Goal: Complete application form

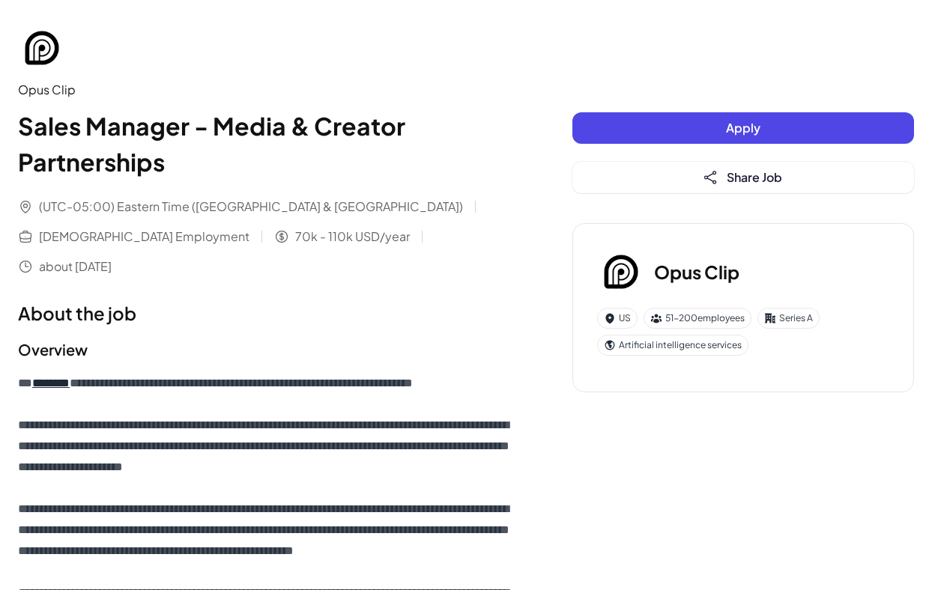
scroll to position [15, 0]
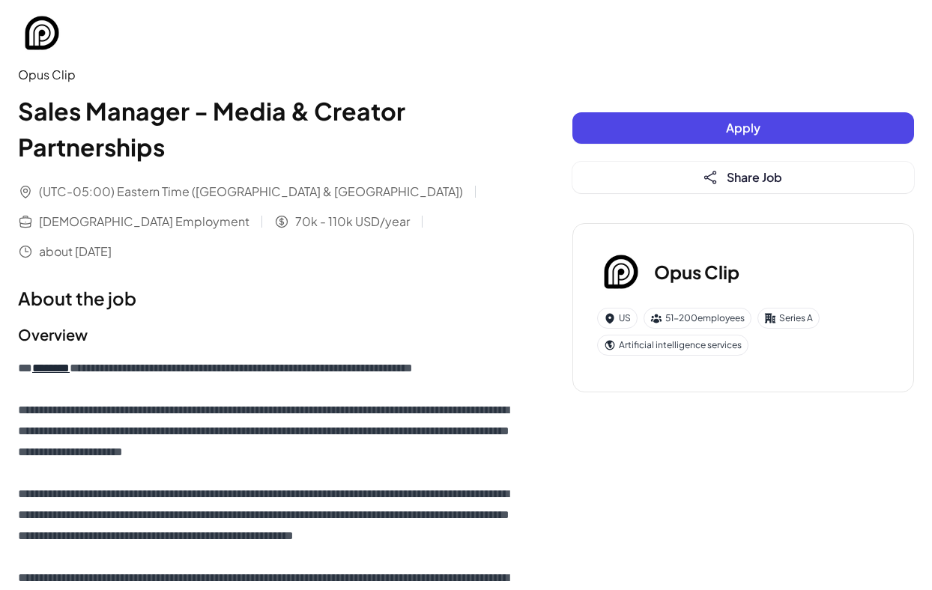
click at [680, 124] on button "Apply" at bounding box center [743, 127] width 342 height 31
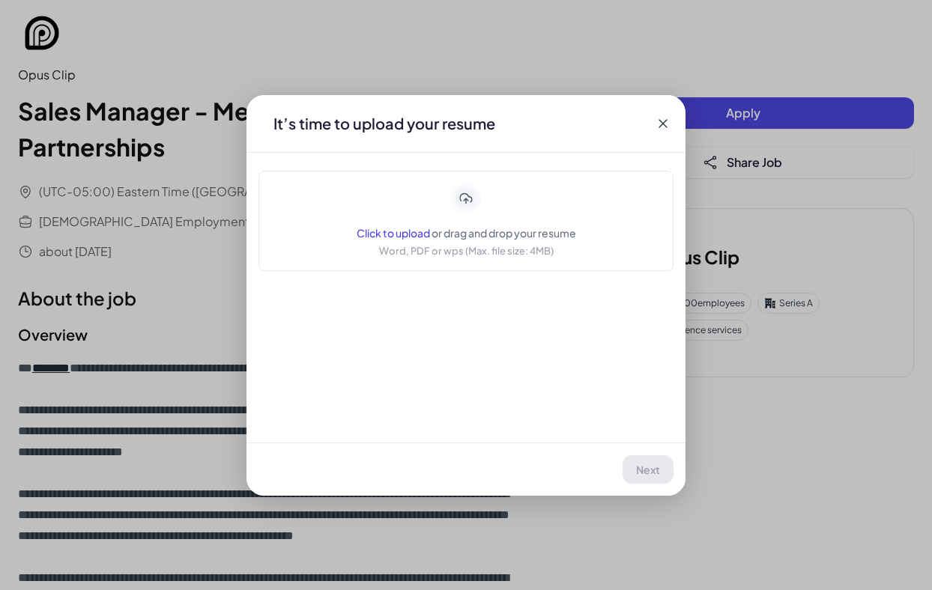
click at [405, 237] on span "Click to upload" at bounding box center [393, 232] width 73 height 13
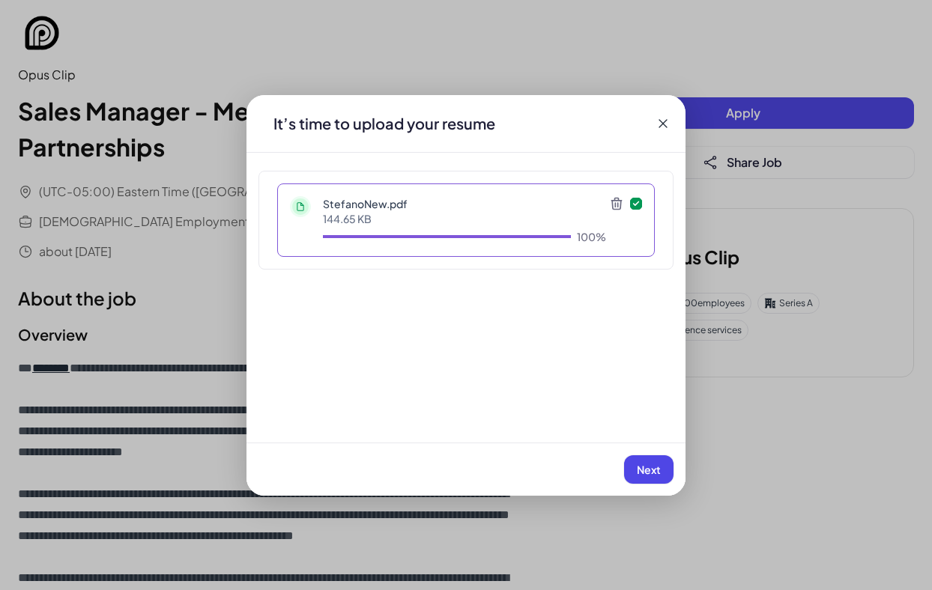
click at [645, 469] on span "Next" at bounding box center [649, 469] width 24 height 13
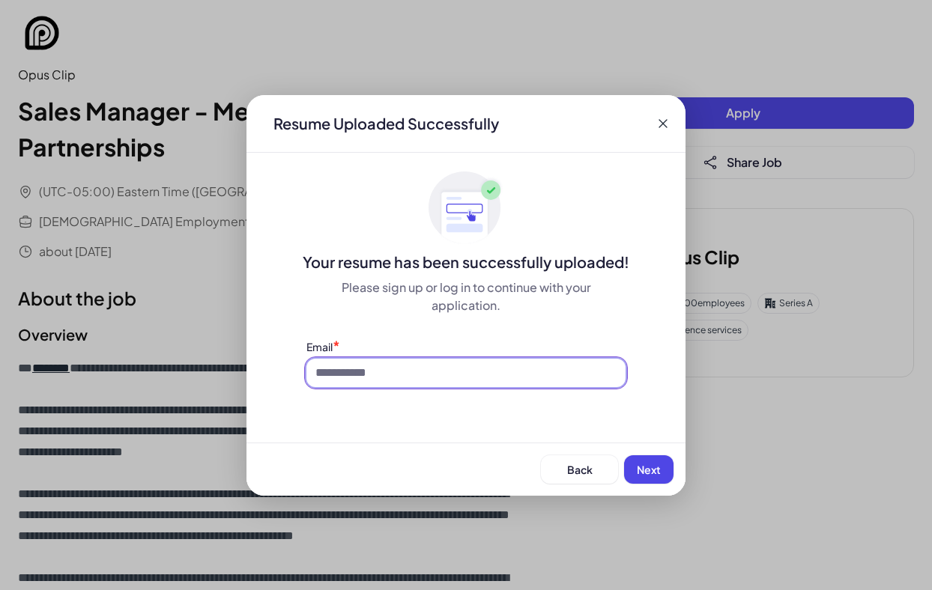
click at [572, 378] on input at bounding box center [465, 373] width 319 height 28
type input "**********"
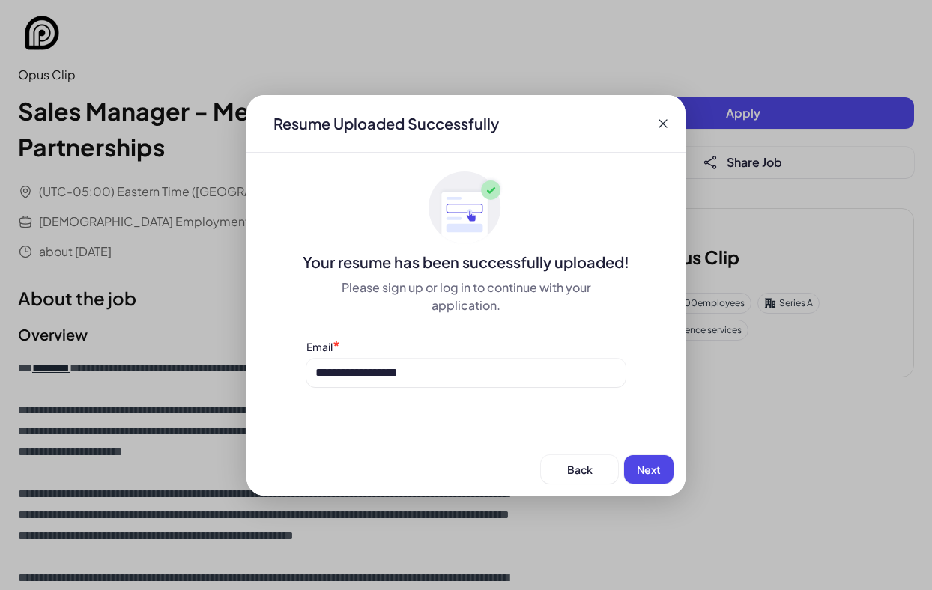
click at [651, 467] on span "Next" at bounding box center [649, 469] width 24 height 13
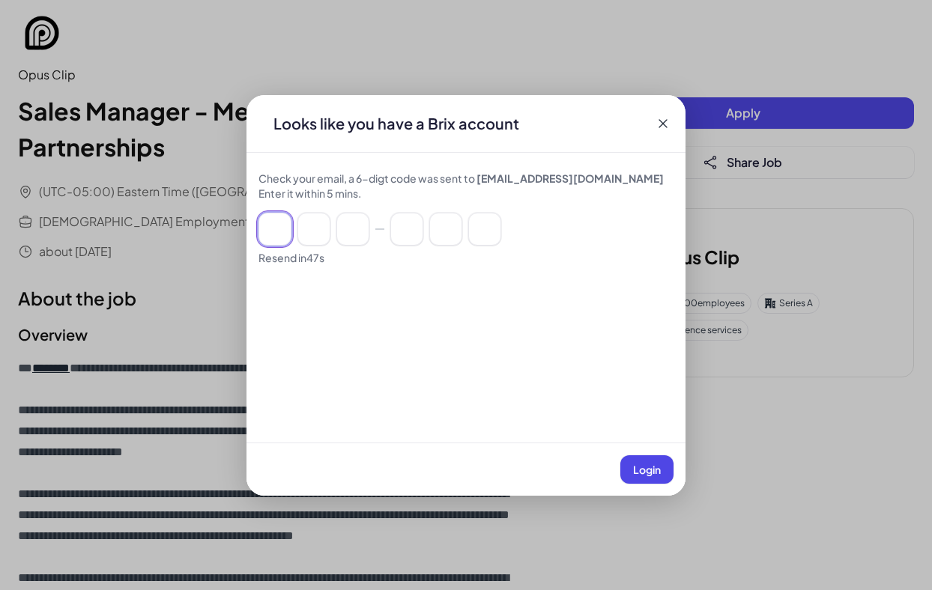
click at [266, 244] on input at bounding box center [274, 229] width 33 height 33
paste input "******"
type input "*"
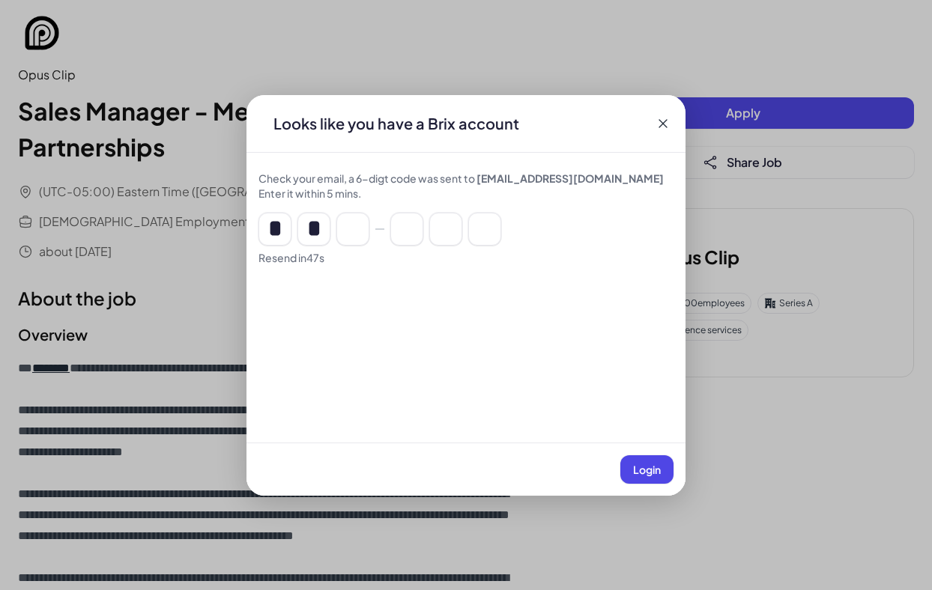
type input "*"
click at [649, 472] on span "Login" at bounding box center [647, 469] width 28 height 13
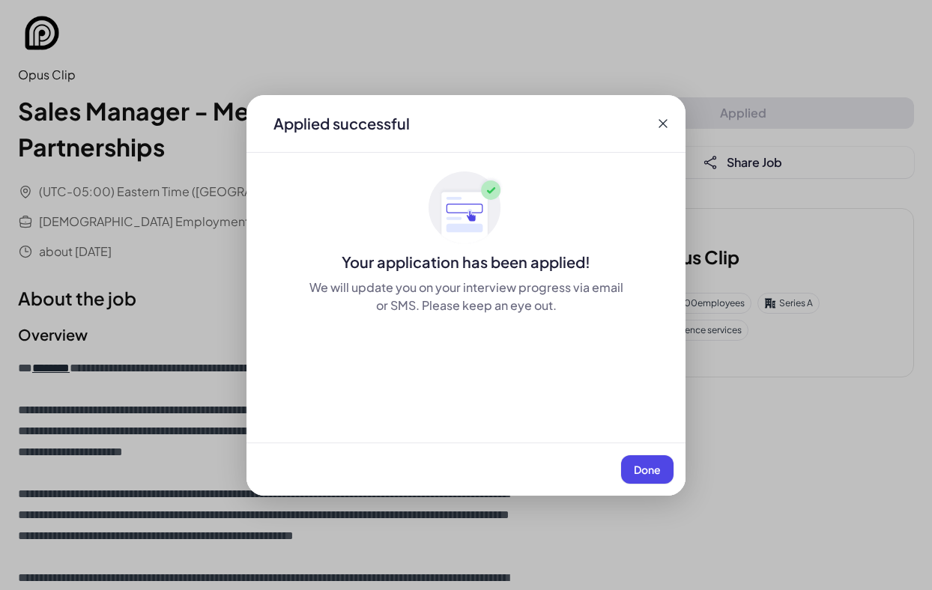
click at [638, 465] on span "Done" at bounding box center [647, 469] width 27 height 13
